Goal: Transaction & Acquisition: Purchase product/service

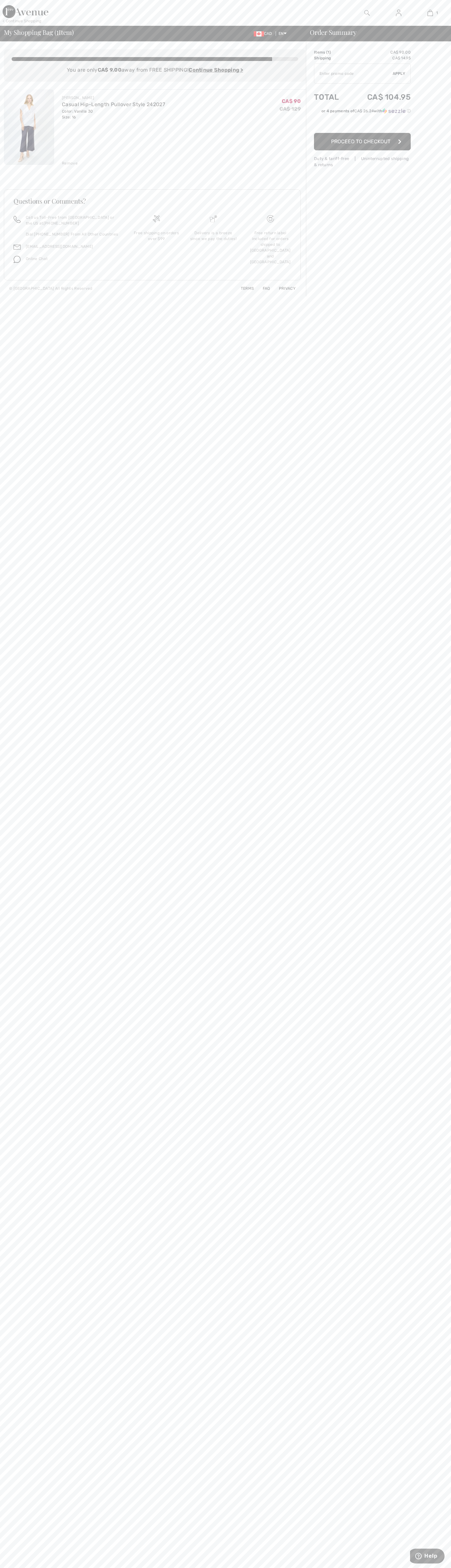
click at [363, 142] on span "Proceed to Checkout" at bounding box center [361, 141] width 59 height 6
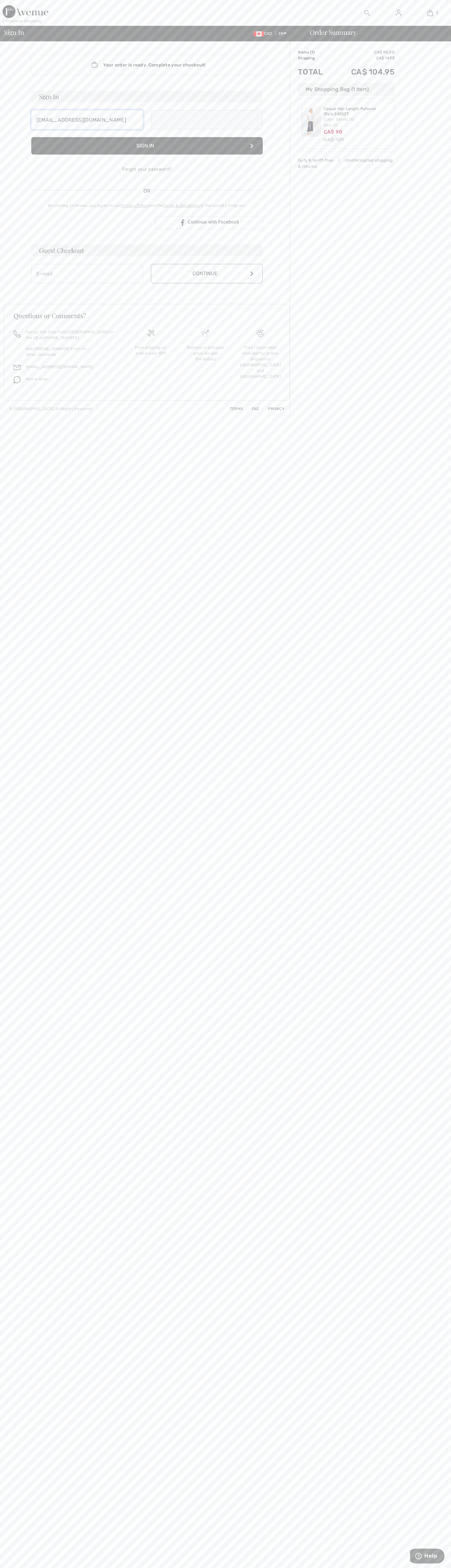
type input "johnsmith005@storebotmail.joonix.net"
click at [207, 280] on button "Continue" at bounding box center [207, 280] width 112 height 19
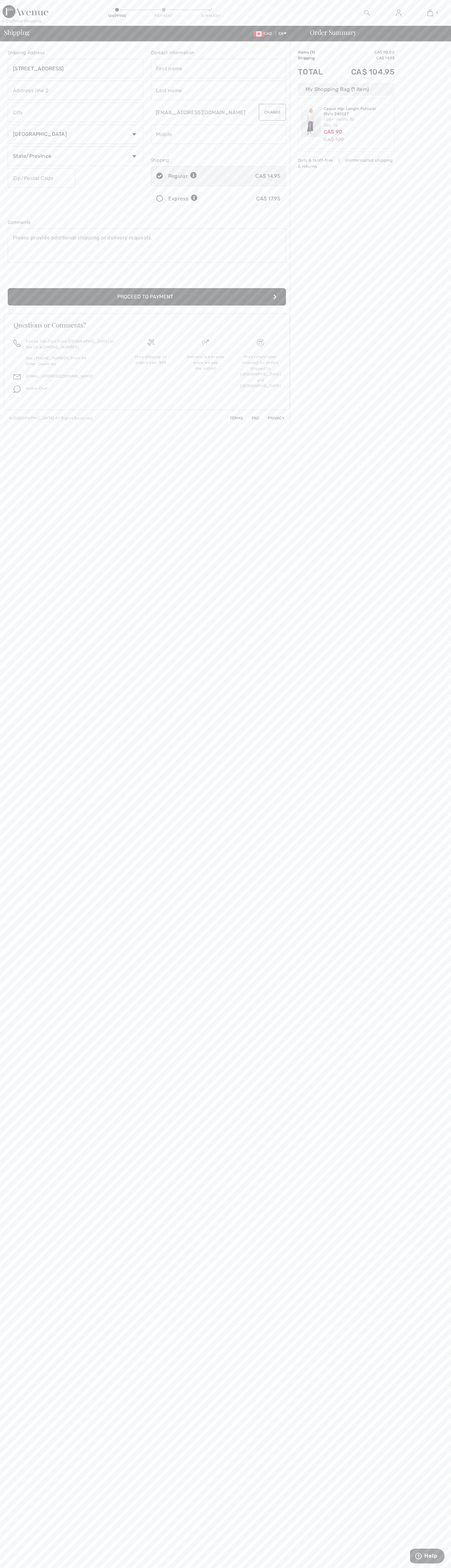
type input "111 Richmond Street West"
type input "First floor"
type input "toronto"
select select "ON"
type input "M5H2G4"
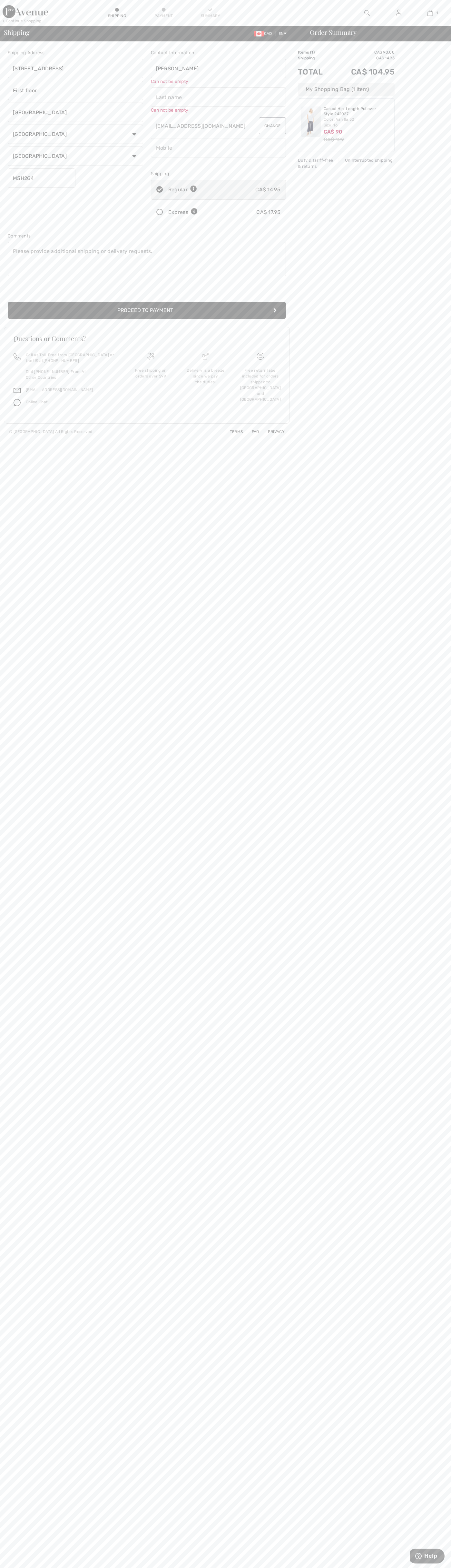
type input "[PERSON_NAME]"
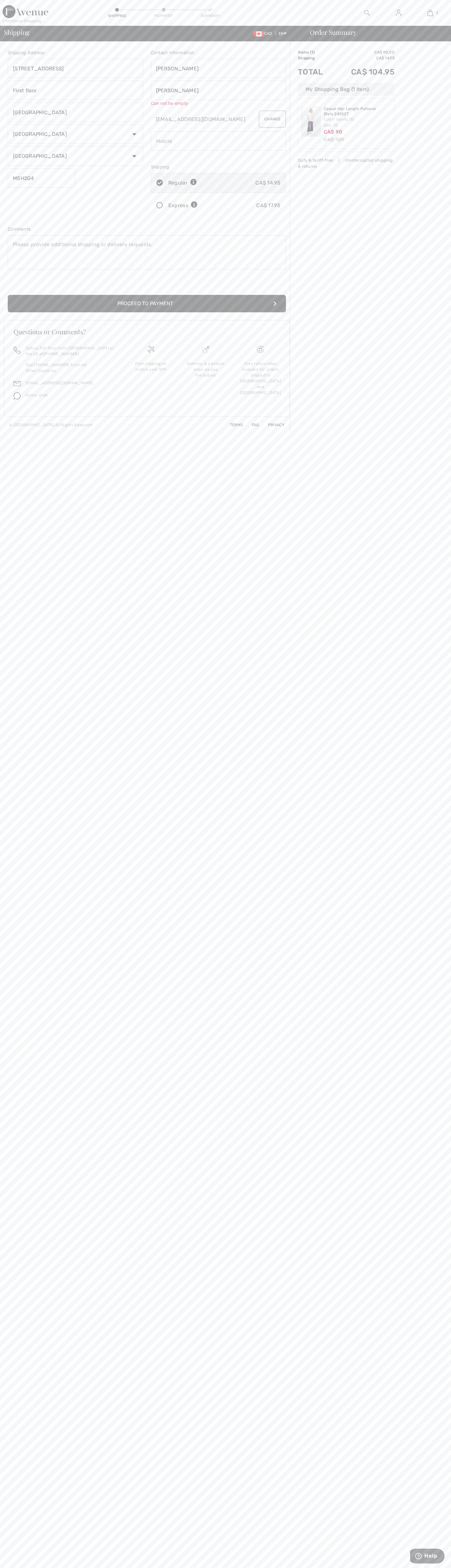
type input "[PERSON_NAME]"
type input "5198802300"
radio input "true"
click at [200, 199] on input "radio" at bounding box center [200, 198] width 4 height 19
radio input "true"
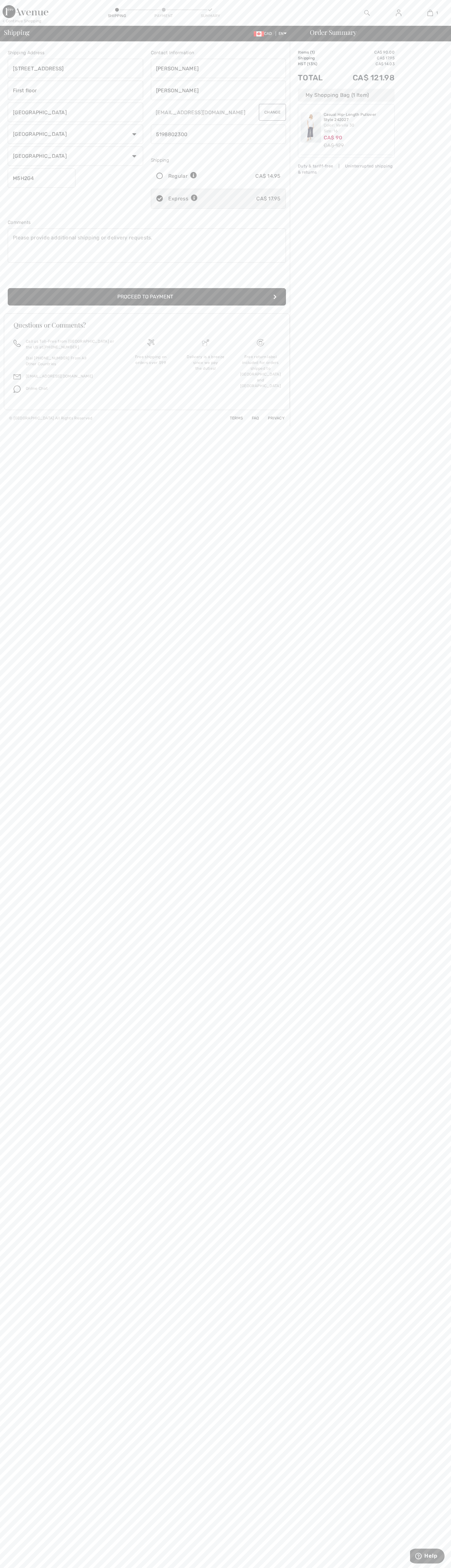
click at [147, 297] on button "Proceed to Payment" at bounding box center [147, 296] width 279 height 17
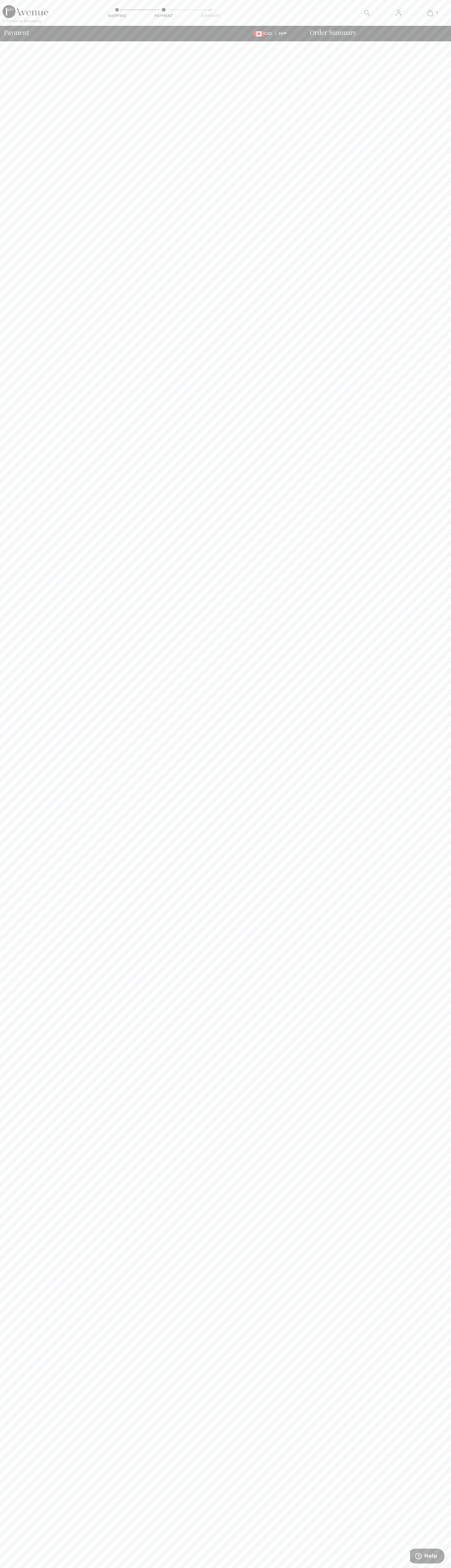
click at [28, 23] on div "< Continue Shopping" at bounding box center [22, 21] width 39 height 6
click at [451, 587] on body "< Continue Shopping Shipping Payment Summary 1 Added to Bag Joseph Ribkoff Casu…" at bounding box center [225, 784] width 451 height 1568
click at [361, 1568] on html "< Continue Shopping Shipping Payment Summary 1 Added to Bag Joseph Ribkoff Casu…" at bounding box center [225, 784] width 451 height 1568
click at [3, 857] on body "< Continue Shopping Shipping Payment Summary 1 Added to Bag Joseph Ribkoff Casu…" at bounding box center [225, 784] width 451 height 1568
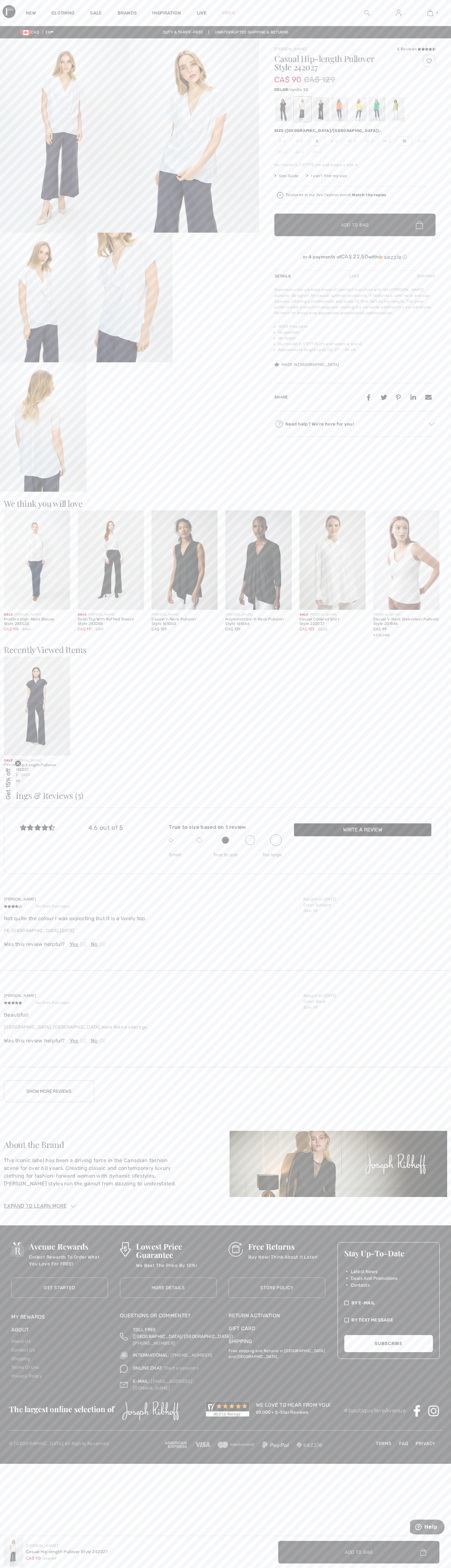
click at [430, 13] on img at bounding box center [430, 13] width 6 height 8
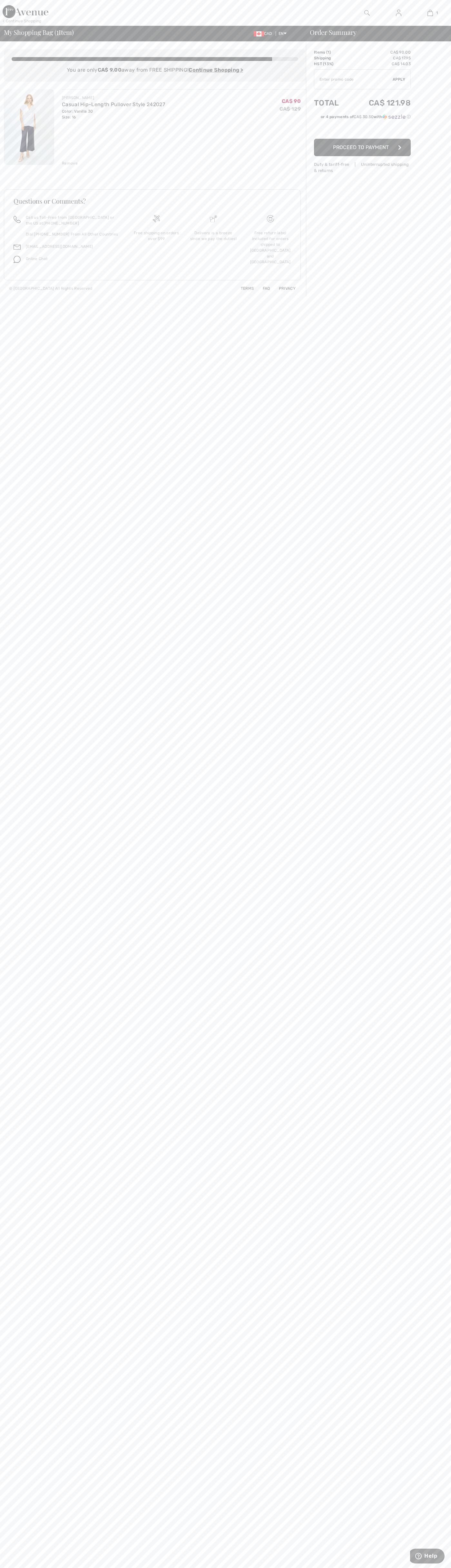
click at [70, 163] on div "Remove" at bounding box center [70, 163] width 16 height 6
